Goal: Task Accomplishment & Management: Use online tool/utility

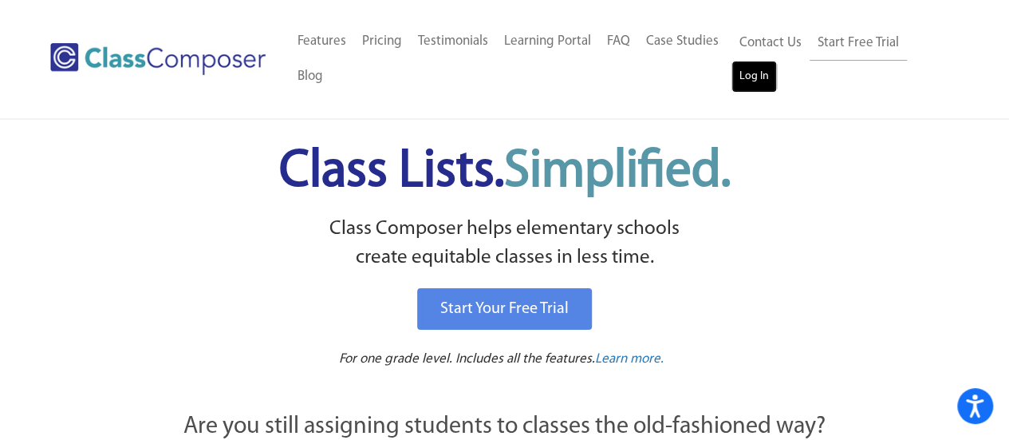
click at [751, 79] on link "Log In" at bounding box center [754, 77] width 45 height 32
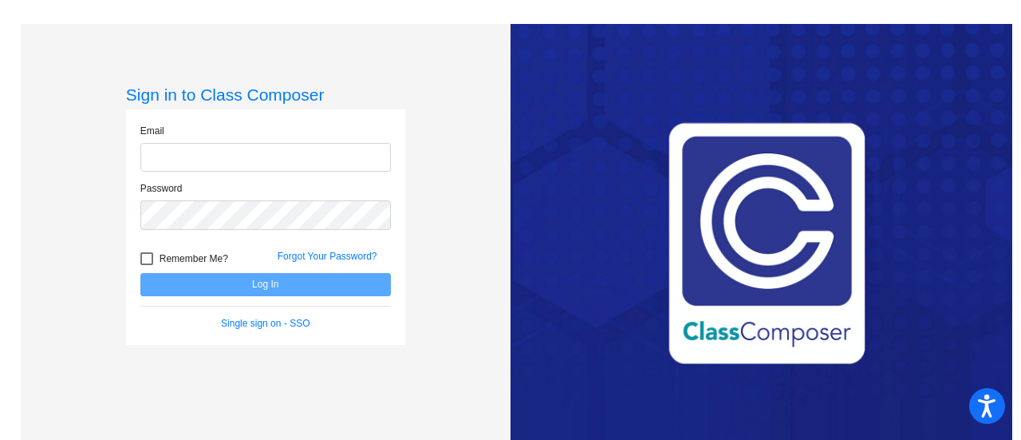
type input "Laplantee@fowlervilleschools.org"
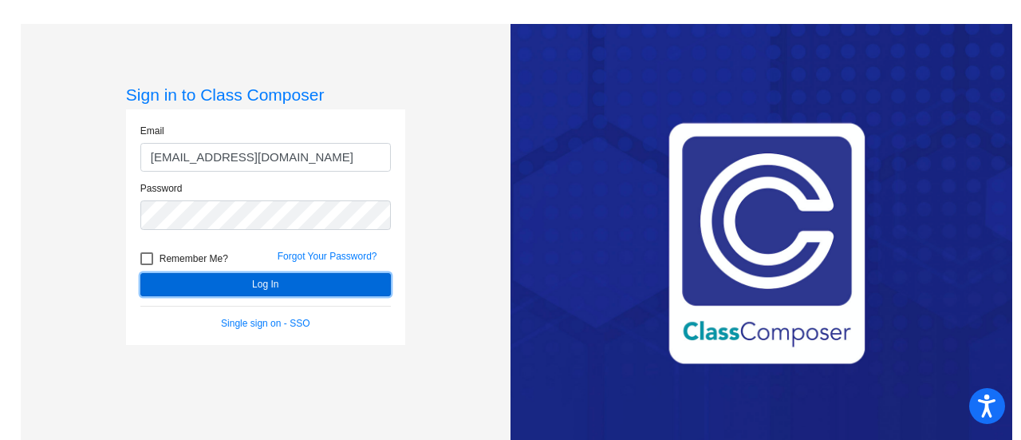
click at [298, 287] on button "Log In" at bounding box center [265, 284] width 250 height 23
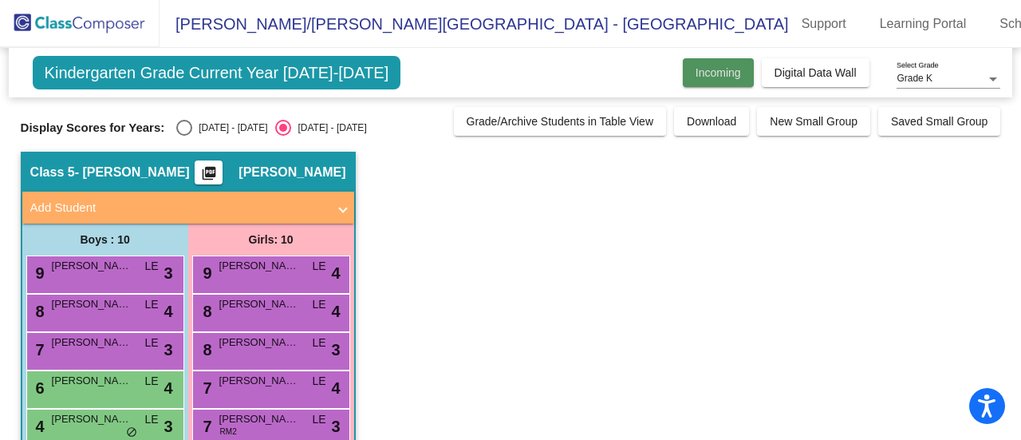
click at [724, 72] on span "Incoming" at bounding box center [718, 72] width 45 height 13
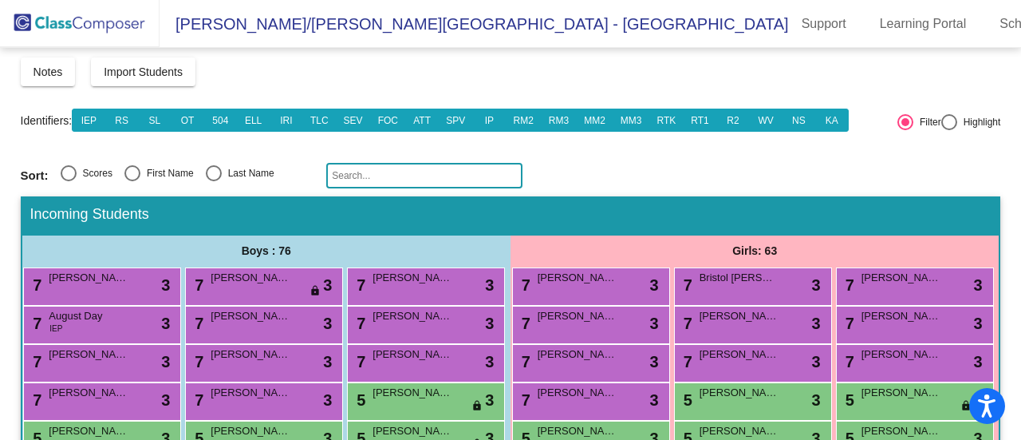
scroll to position [73, 0]
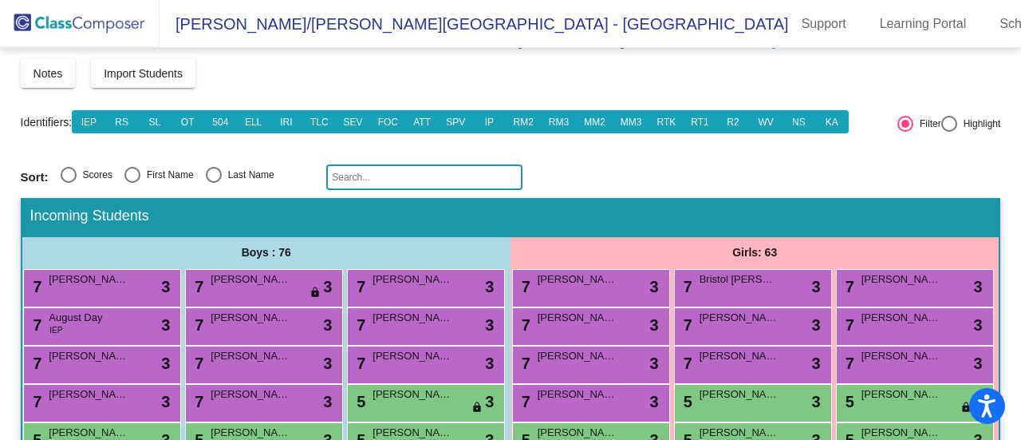
click at [426, 175] on input "text" at bounding box center [424, 177] width 196 height 26
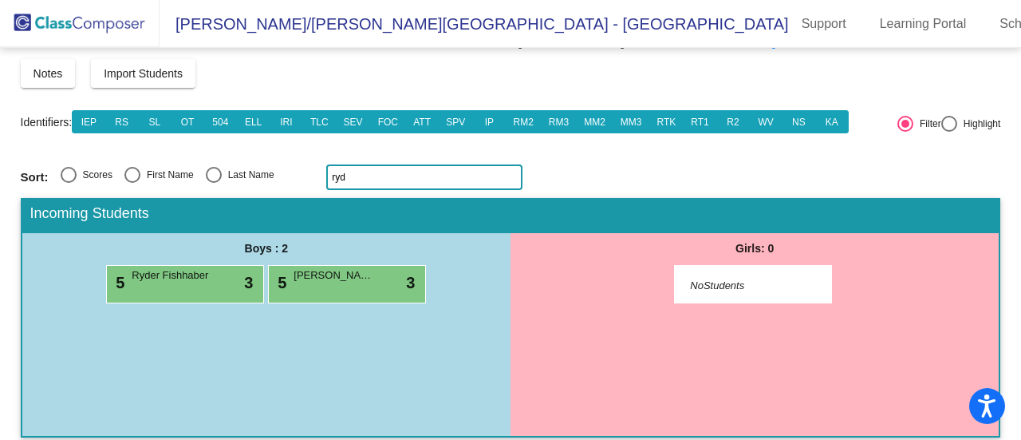
click at [365, 181] on input "ryd" at bounding box center [424, 177] width 196 height 26
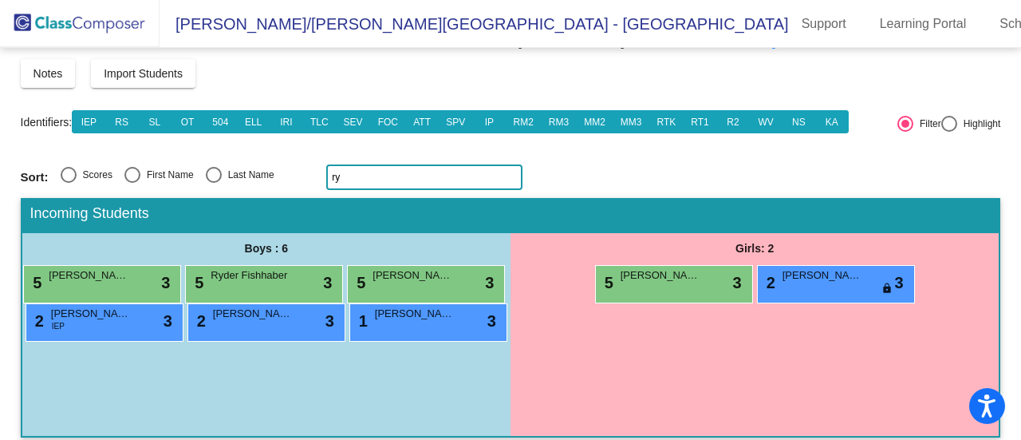
type input "r"
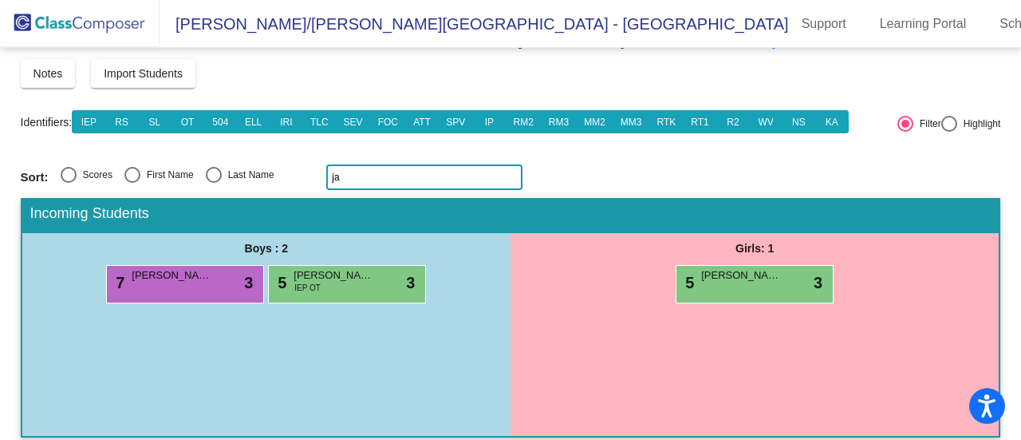
type input "j"
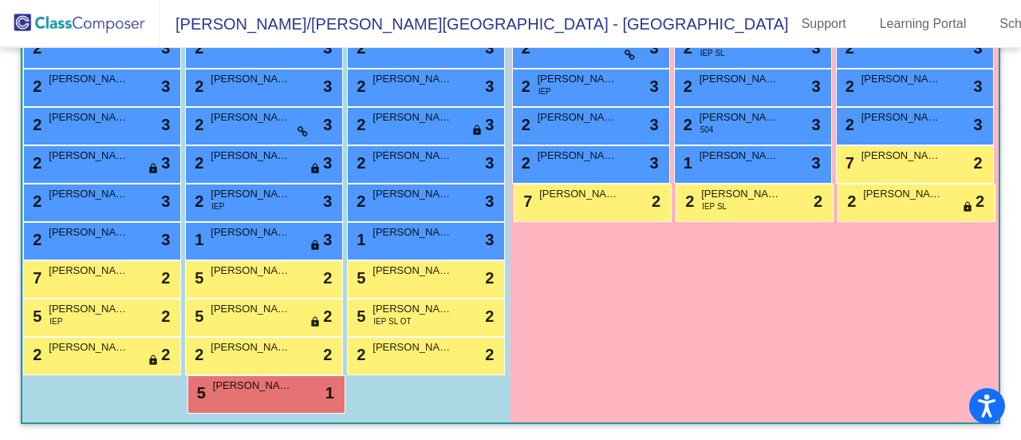
scroll to position [1343, 0]
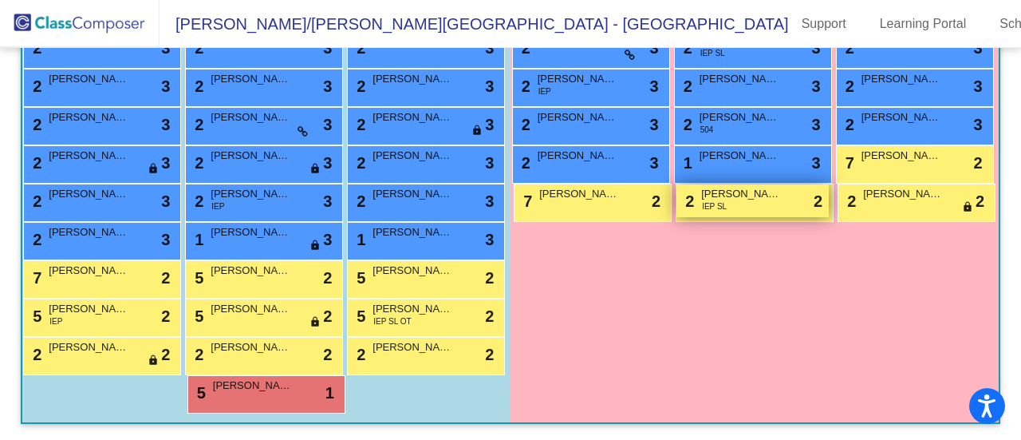
click at [743, 186] on span "Samantha Sawicki" at bounding box center [741, 194] width 80 height 16
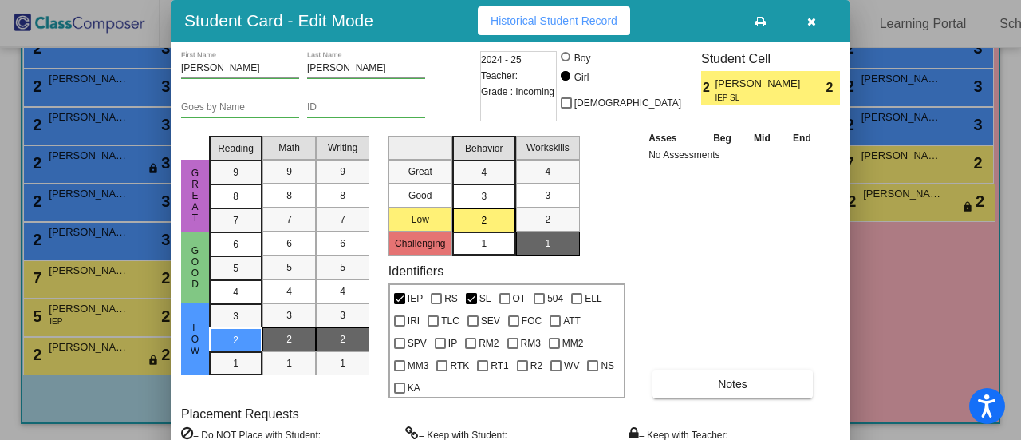
click at [159, 142] on div at bounding box center [510, 220] width 1021 height 440
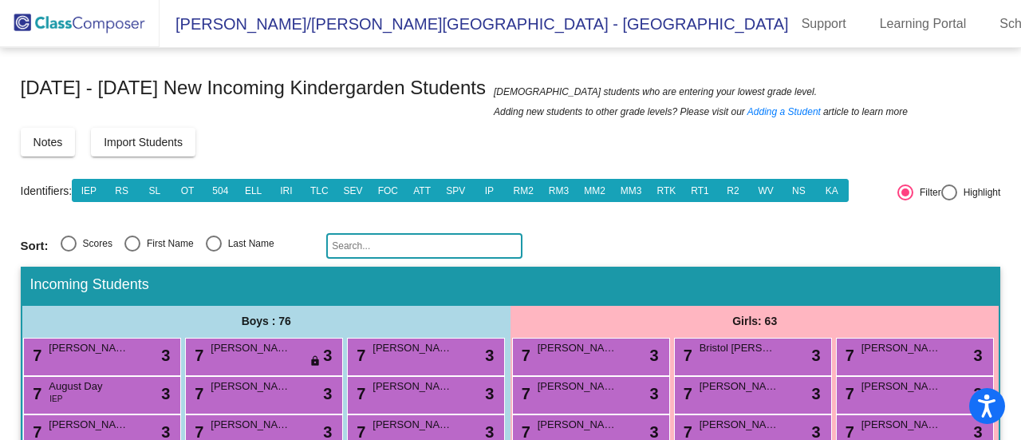
scroll to position [5, 0]
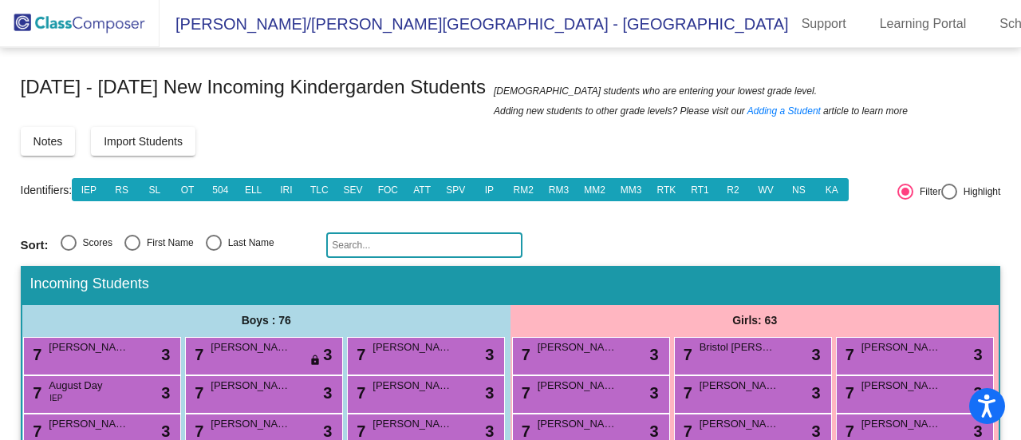
click at [471, 242] on input "text" at bounding box center [424, 245] width 196 height 26
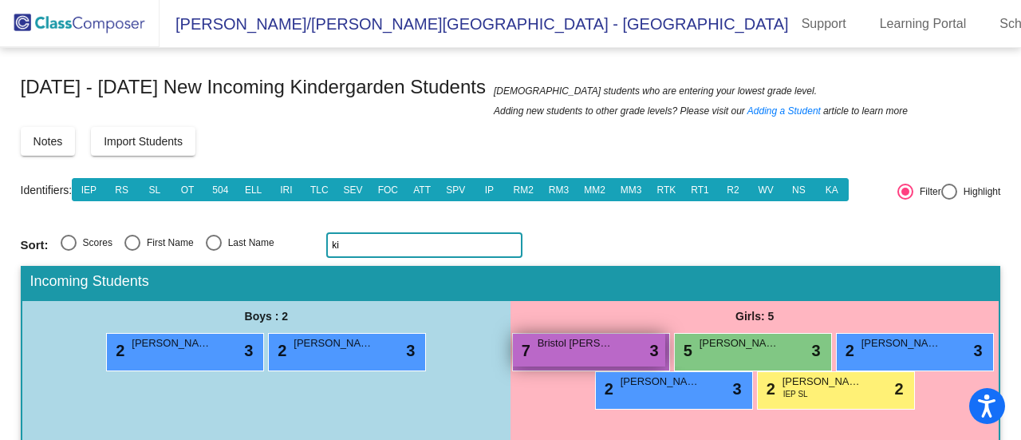
type input "ki"
click at [617, 349] on span "Bristol Kinnunen" at bounding box center [578, 343] width 80 height 16
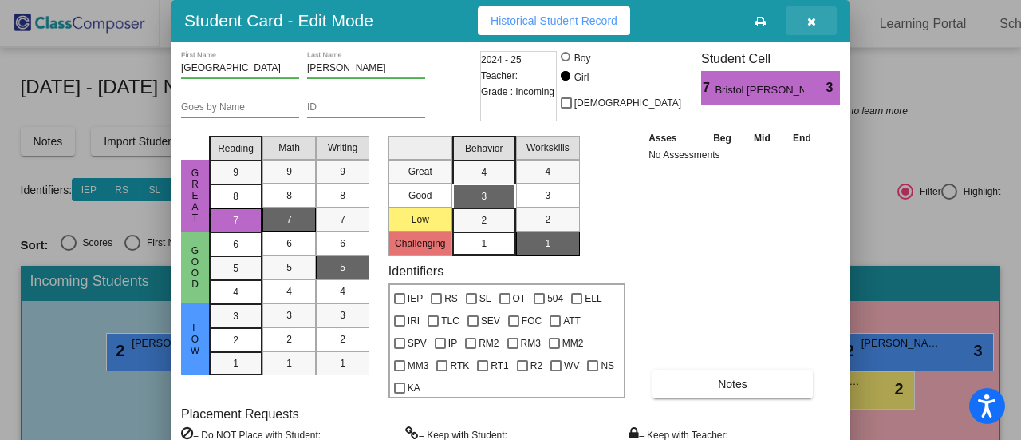
click at [812, 17] on icon "button" at bounding box center [811, 21] width 9 height 11
